Goal: Task Accomplishment & Management: Use online tool/utility

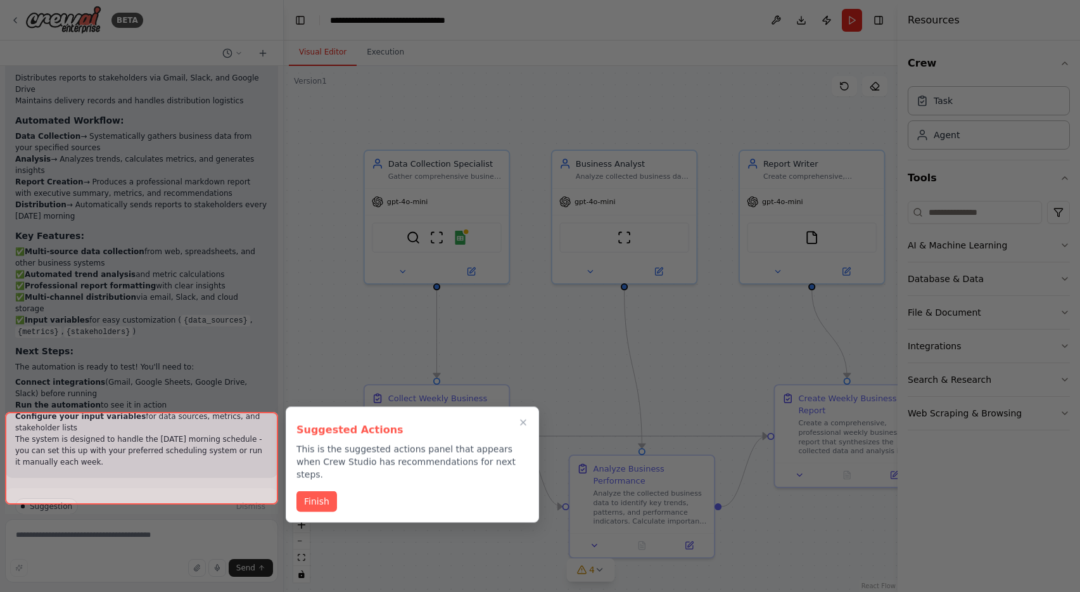
drag, startPoint x: 326, startPoint y: 481, endPoint x: 530, endPoint y: 476, distance: 204.0
click at [326, 491] on button "Finish" at bounding box center [316, 501] width 41 height 21
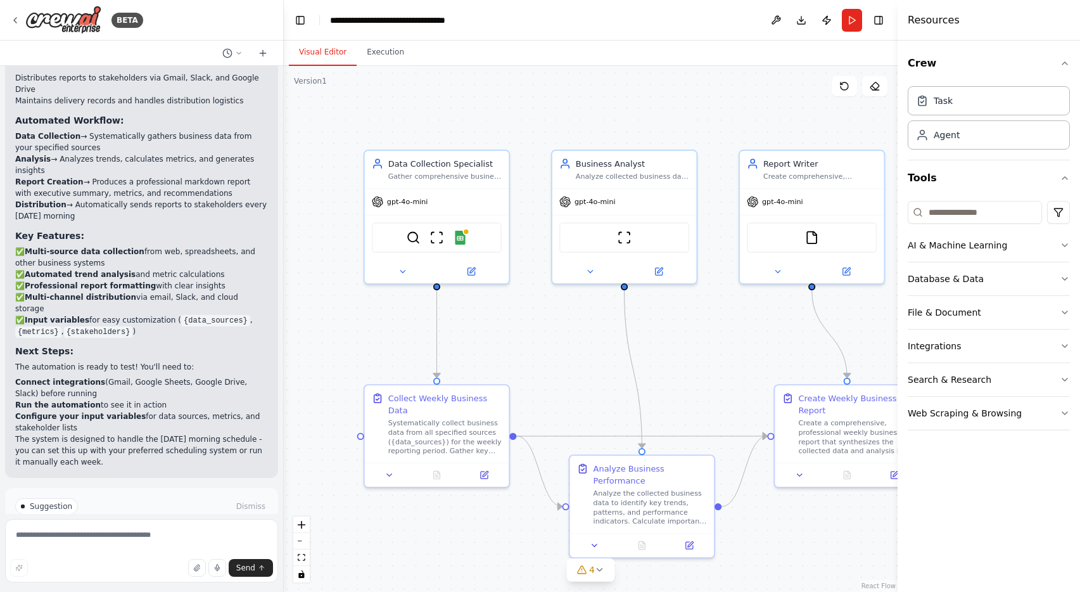
click at [132, 555] on span "Run Automation" at bounding box center [147, 560] width 61 height 10
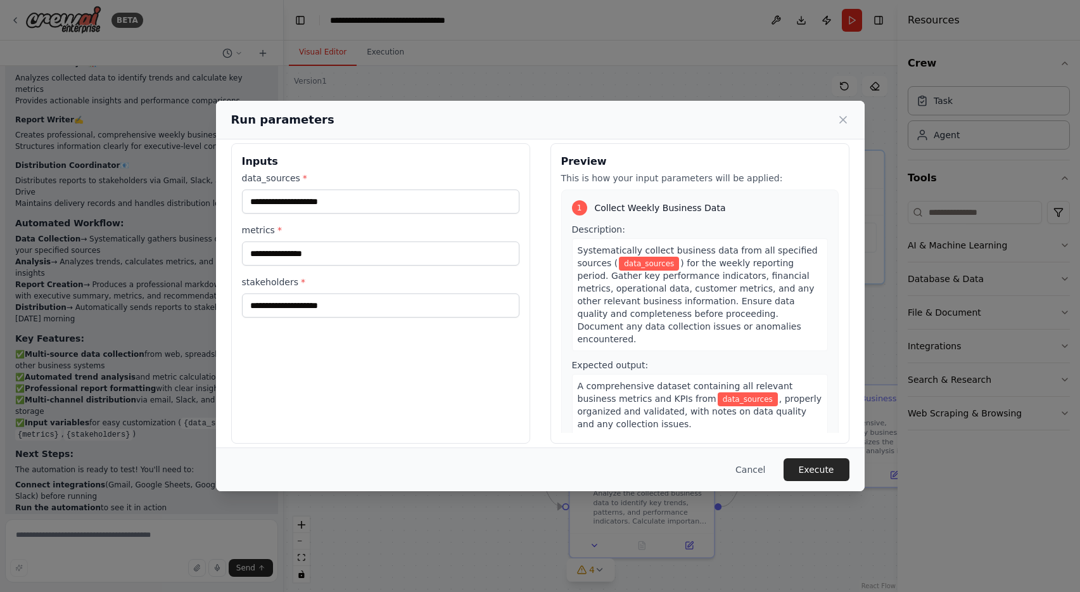
scroll to position [2, 0]
click at [296, 255] on input "metrics *" at bounding box center [380, 253] width 277 height 24
click at [295, 315] on input "stakeholders *" at bounding box center [380, 305] width 277 height 24
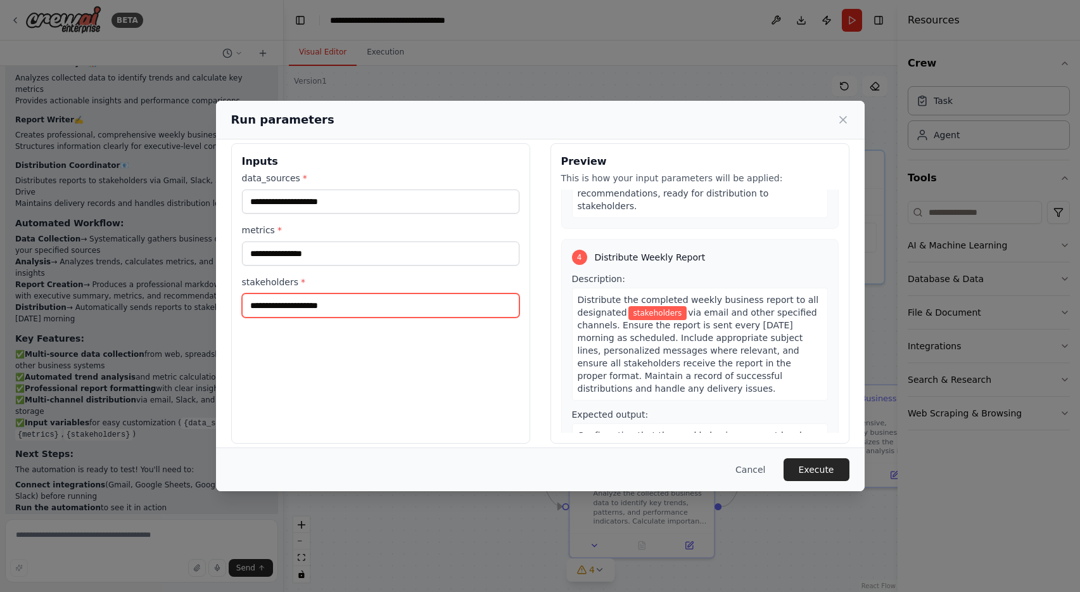
scroll to position [0, 0]
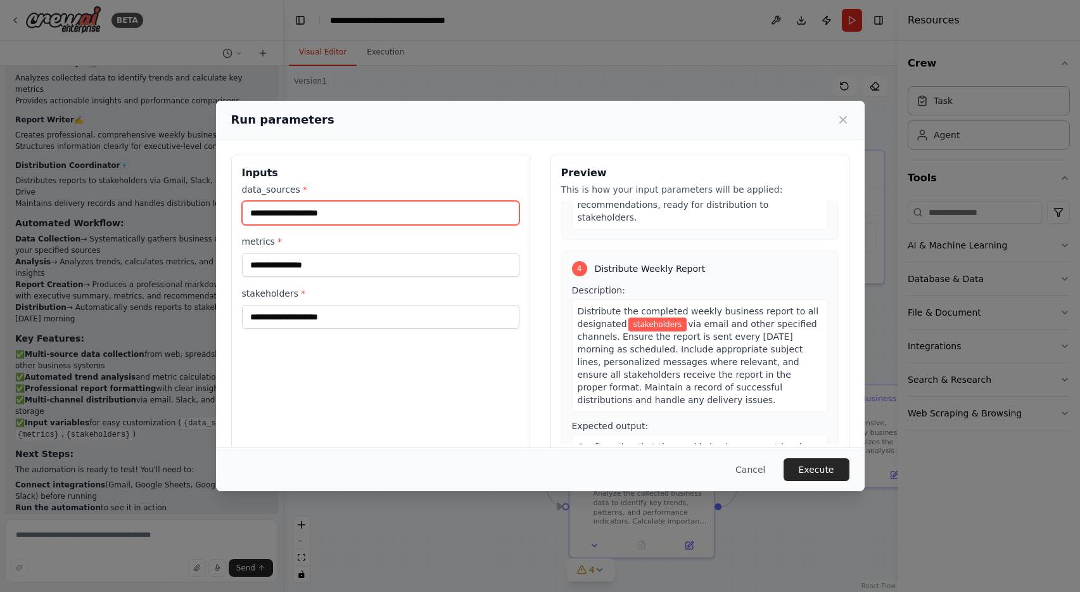
click at [282, 217] on input "data_sources *" at bounding box center [380, 213] width 277 height 24
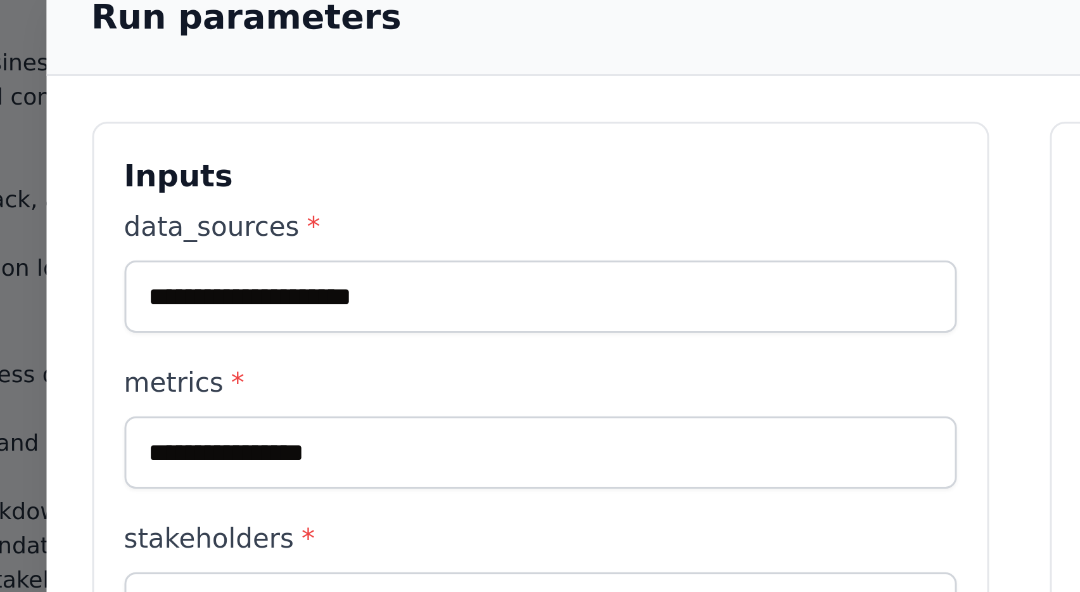
click at [299, 184] on label "data_sources *" at bounding box center [380, 189] width 277 height 13
click at [299, 201] on input "data_sources *" at bounding box center [380, 213] width 277 height 24
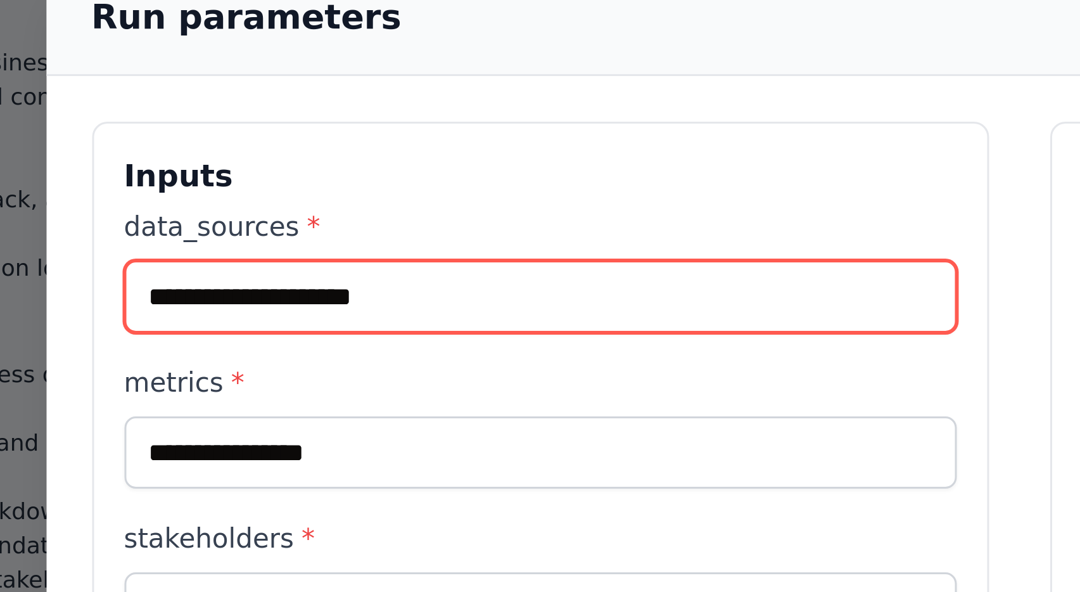
click at [304, 212] on input "data_sources *" at bounding box center [380, 213] width 277 height 24
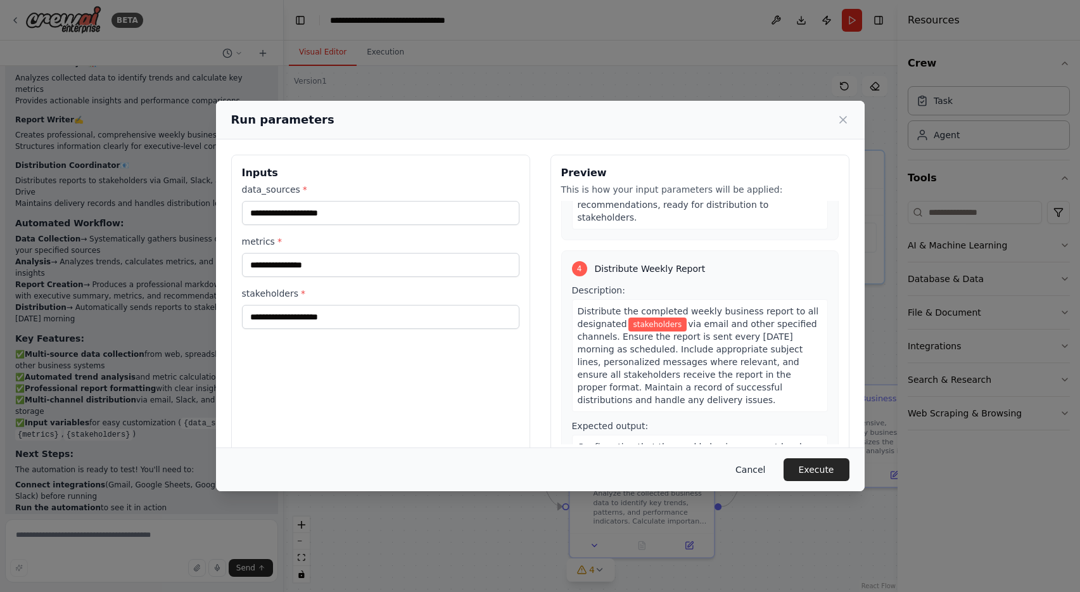
click at [763, 471] on button "Cancel" at bounding box center [750, 469] width 50 height 23
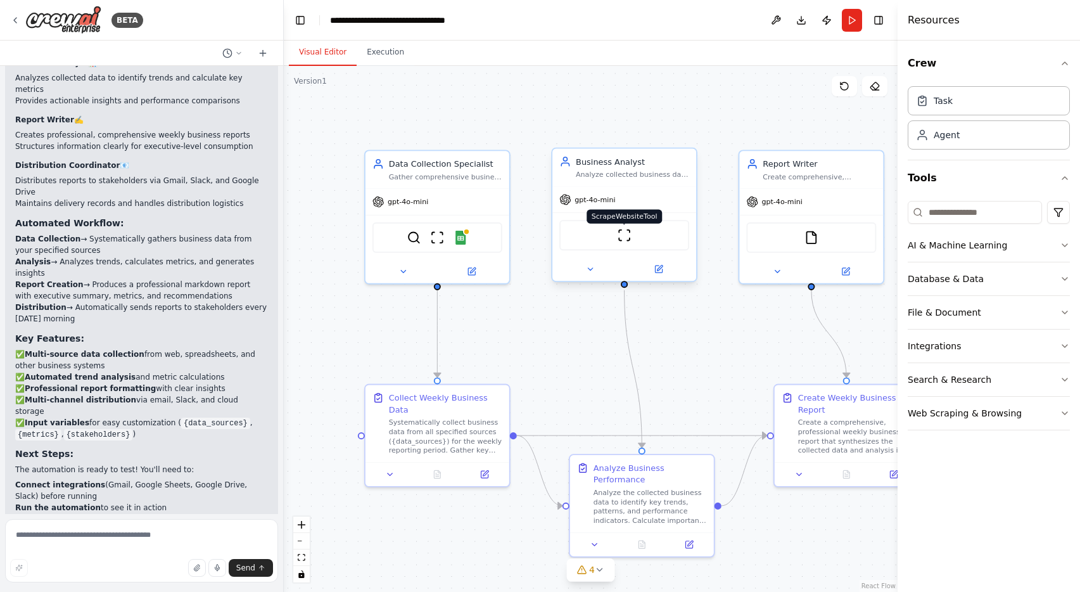
click at [624, 239] on img at bounding box center [625, 235] width 14 height 14
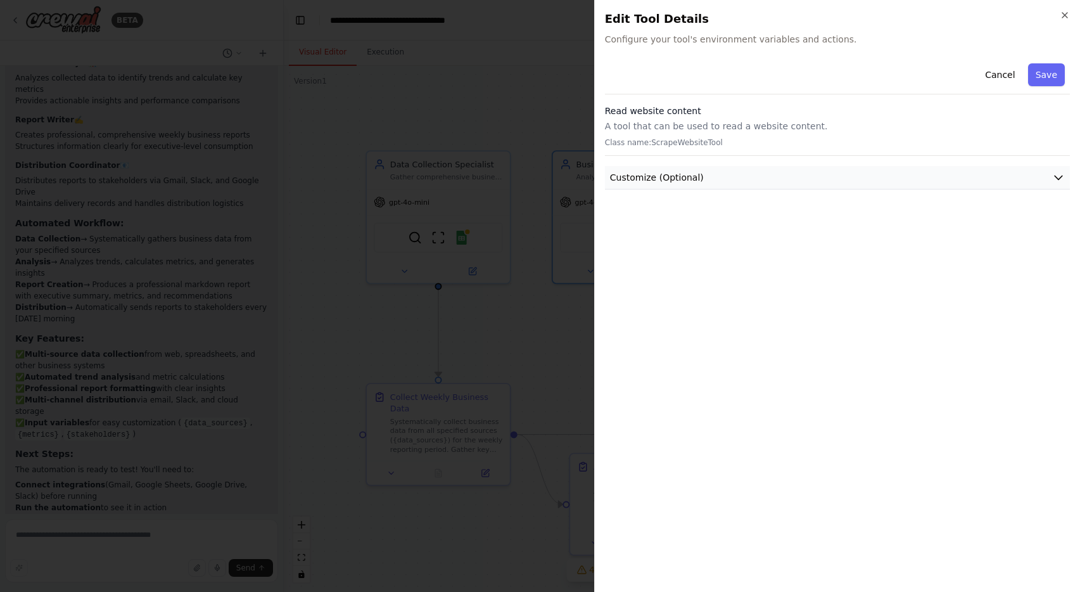
click at [659, 179] on span "Customize (Optional)" at bounding box center [657, 177] width 94 height 13
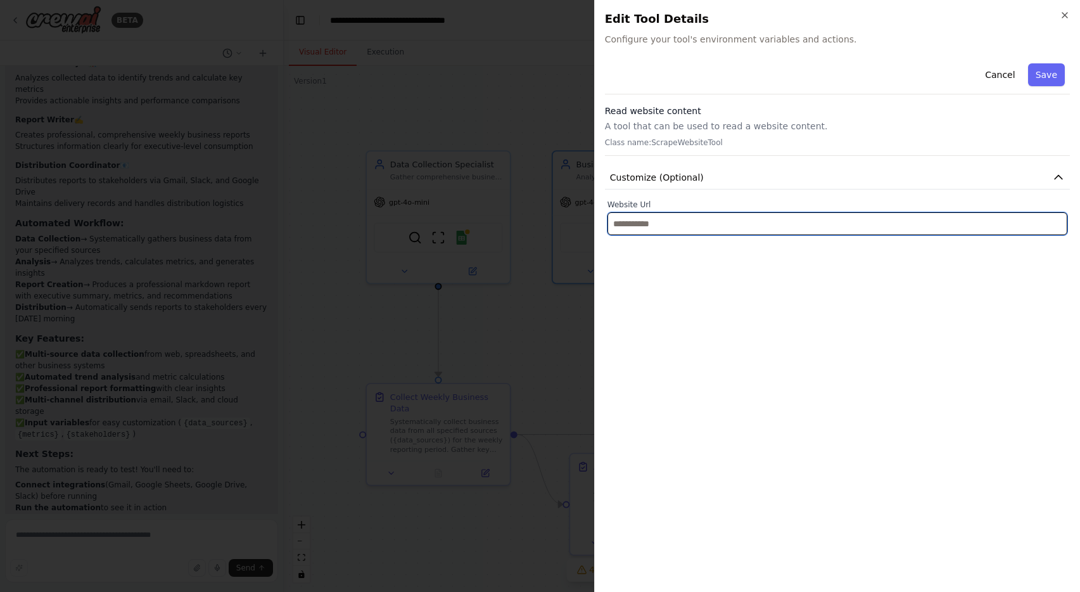
click at [659, 225] on input "text" at bounding box center [837, 223] width 460 height 23
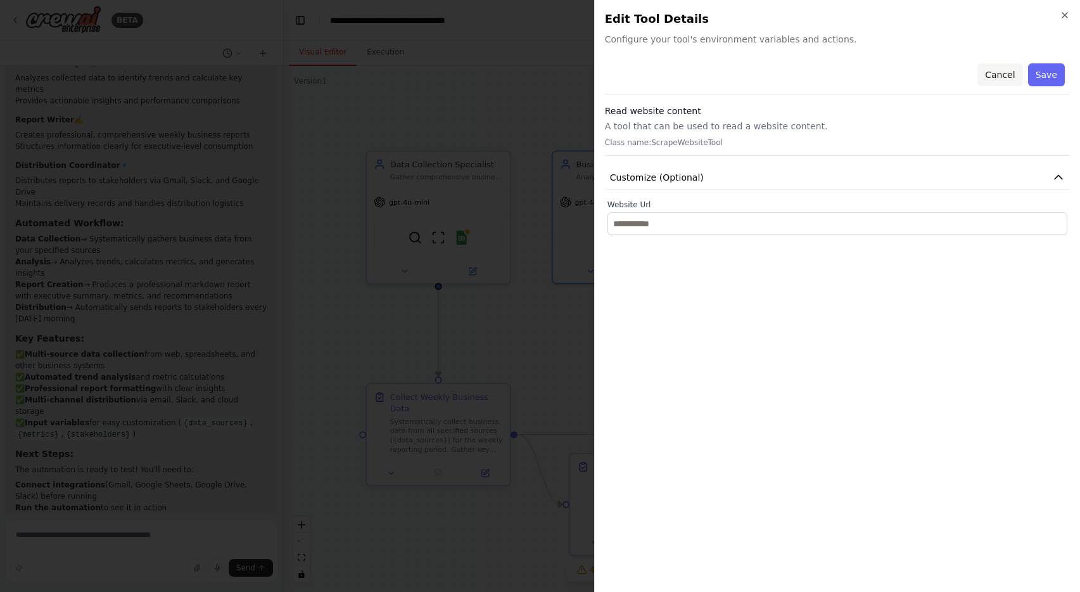
click at [1007, 77] on button "Cancel" at bounding box center [999, 74] width 45 height 23
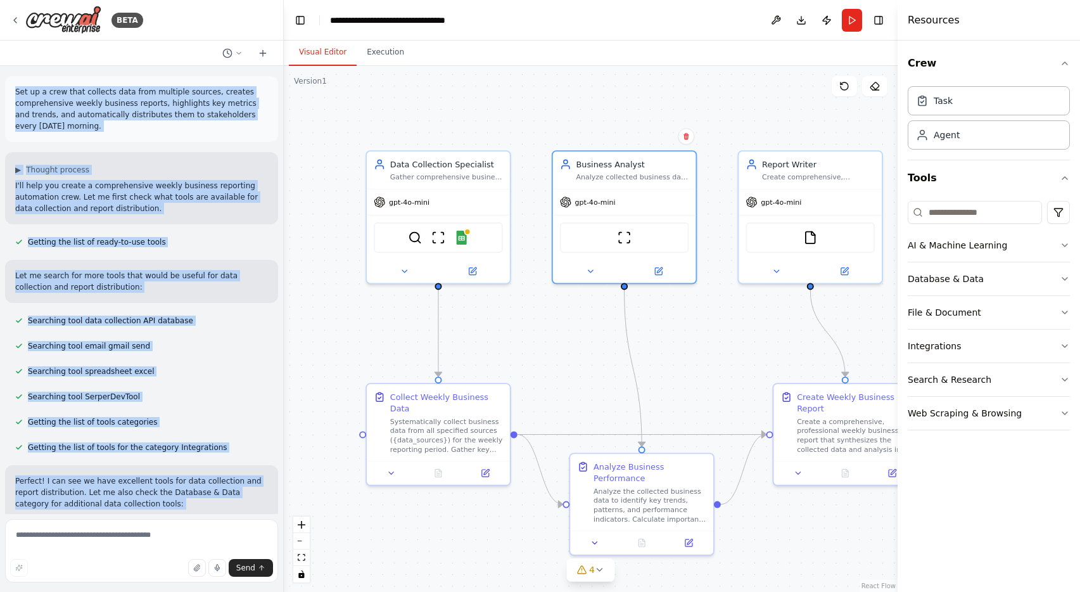
drag, startPoint x: 105, startPoint y: 490, endPoint x: 9, endPoint y: 85, distance: 415.9
click at [9, 85] on div "Set up a crew that collects data from multiple sources, creates comprehensive w…" at bounding box center [141, 290] width 283 height 448
copy div "Lor ip d sita cons adipisci elit sedd eiusmodt incidid, utlabor etdoloremagna a…"
